Goal: Transaction & Acquisition: Purchase product/service

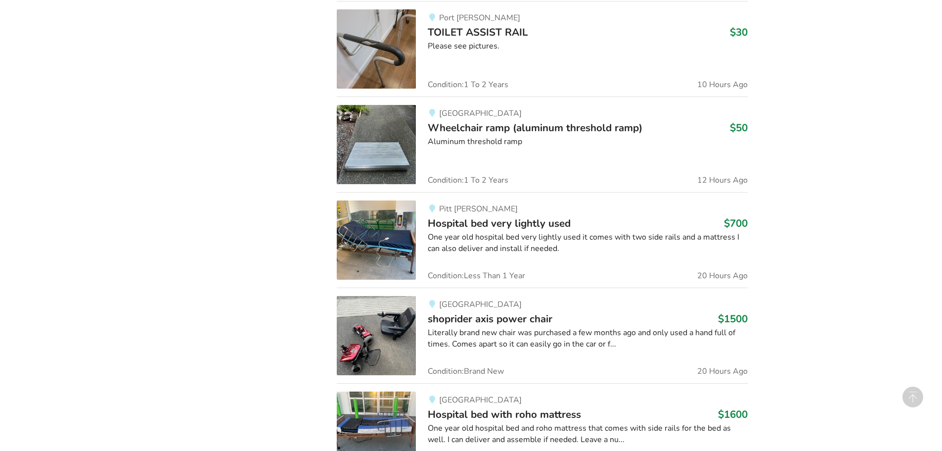
scroll to position [931, 0]
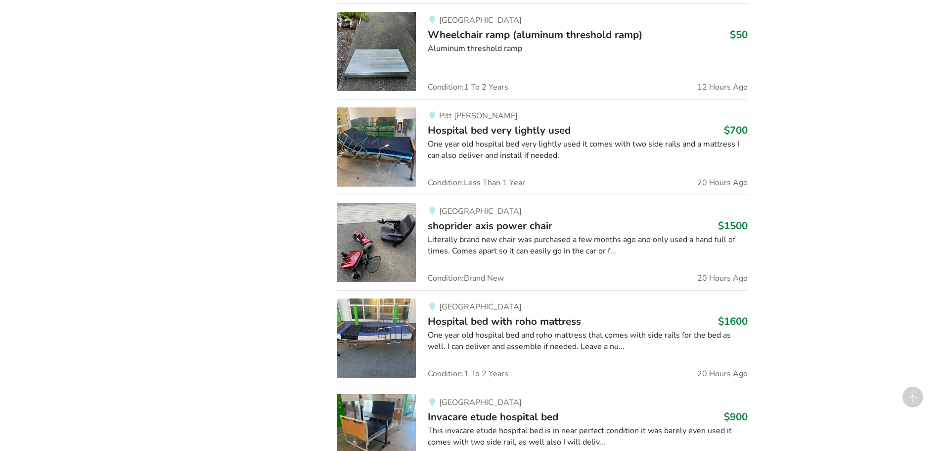
click at [607, 252] on div "Literally brand new chair was purchased a few months ago and only used a hand f…" at bounding box center [588, 245] width 320 height 23
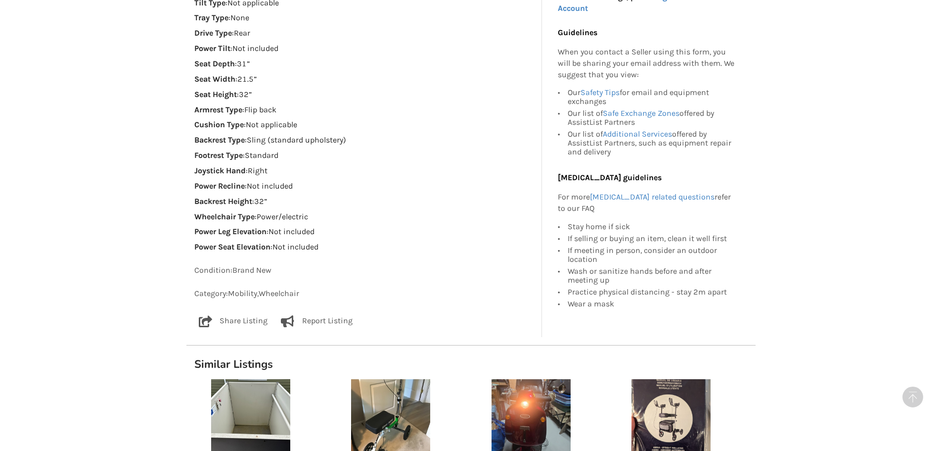
scroll to position [837, 0]
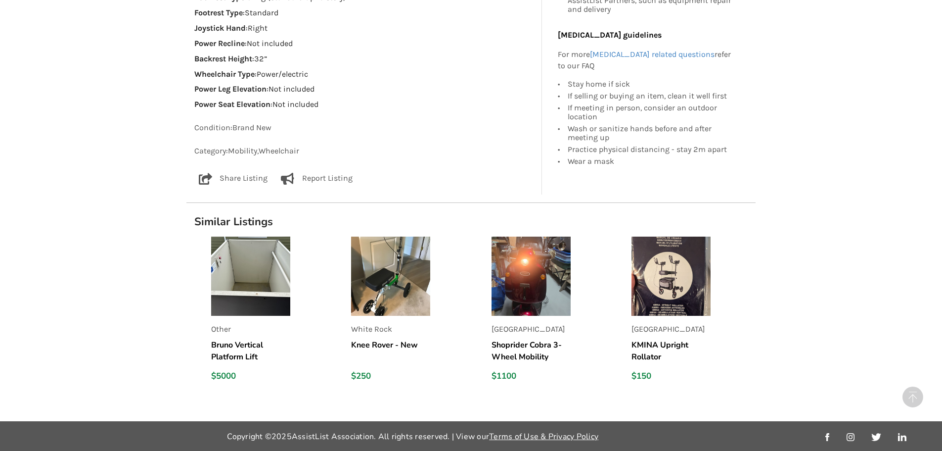
scroll to position [931, 0]
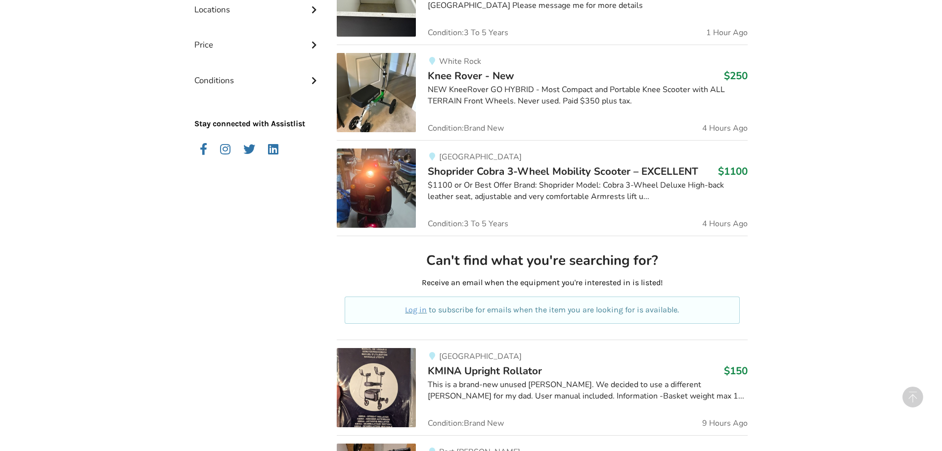
scroll to position [32, 0]
